Goal: Communication & Community: Answer question/provide support

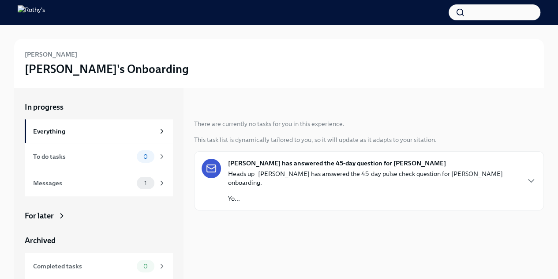
click at [529, 177] on icon "button" at bounding box center [531, 180] width 11 height 11
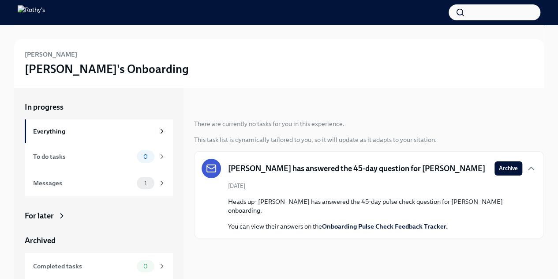
scroll to position [11, 0]
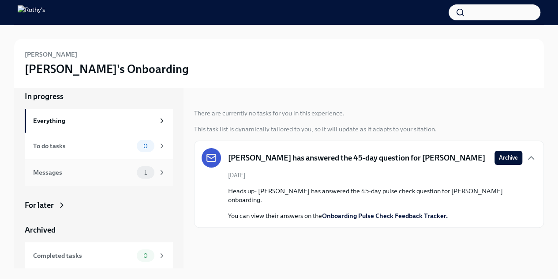
click at [92, 175] on div "Messages" at bounding box center [83, 172] width 100 height 10
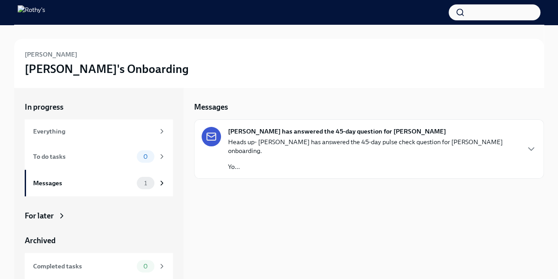
click at [275, 138] on p "Heads up- [PERSON_NAME] has answered the 45-day pulse check question for [PERSO…" at bounding box center [373, 146] width 291 height 18
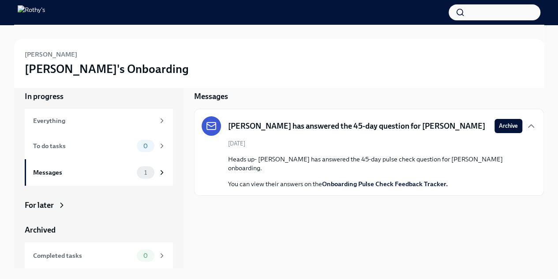
click at [49, 53] on h6 "[PERSON_NAME]" at bounding box center [51, 54] width 53 height 10
click at [34, 13] on img at bounding box center [31, 12] width 27 height 14
click at [301, 179] on p "You can view their answers on the Onboarding Pulse Check Feedback Tracker." at bounding box center [375, 183] width 294 height 9
click at [358, 180] on link "Onboarding Pulse Check Feedback Tracker." at bounding box center [385, 184] width 126 height 8
